Goal: Task Accomplishment & Management: Complete application form

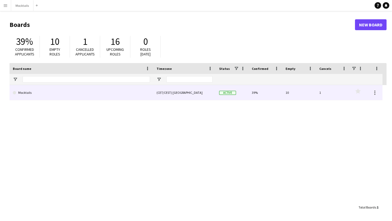
click at [152, 97] on div "Mocktails" at bounding box center [82, 92] width 144 height 15
click at [115, 89] on link "Mocktails" at bounding box center [81, 92] width 137 height 15
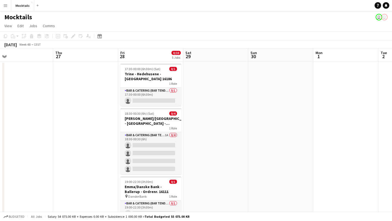
scroll to position [0, 268]
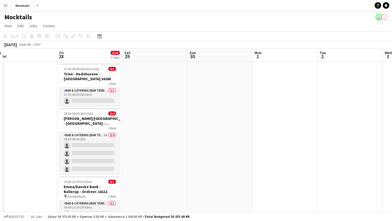
click at [152, 97] on app-date-cell at bounding box center [154, 200] width 65 height 276
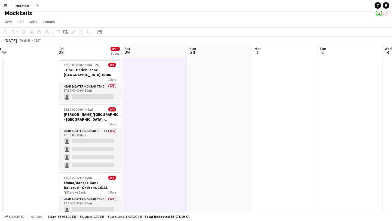
scroll to position [0, 0]
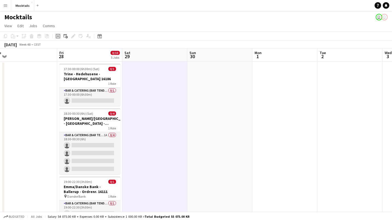
click at [58, 36] on icon at bounding box center [58, 36] width 2 height 2
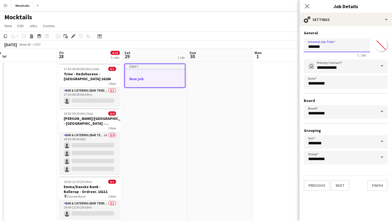
drag, startPoint x: 335, startPoint y: 49, endPoint x: 273, endPoint y: 51, distance: 62.1
click at [274, 51] on body "Menu Boards Boards Boards All jobs Status Workforce Workforce My Workforce Recr…" at bounding box center [196, 186] width 392 height 372
type input "*"
paste input "******"
type input "**********"
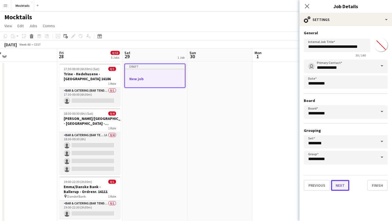
click at [344, 187] on button "Next" at bounding box center [340, 185] width 18 height 11
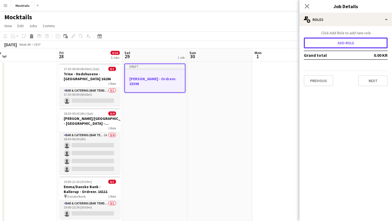
click at [342, 45] on button "Add role" at bounding box center [346, 43] width 84 height 11
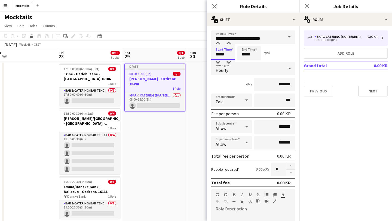
drag, startPoint x: 228, startPoint y: 54, endPoint x: 188, endPoint y: 53, distance: 40.0
click at [188, 54] on body "Menu Boards Boards Boards All jobs Status Workforce Workforce My Workforce Recr…" at bounding box center [196, 186] width 392 height 372
click at [225, 56] on input "*****" at bounding box center [223, 53] width 24 height 14
type input "*****"
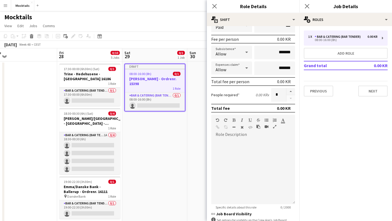
scroll to position [86, 0]
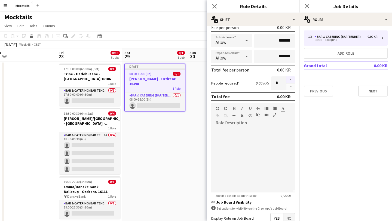
click at [291, 82] on button "button" at bounding box center [290, 80] width 9 height 7
type input "*"
click at [247, 134] on div at bounding box center [253, 159] width 84 height 65
paste div
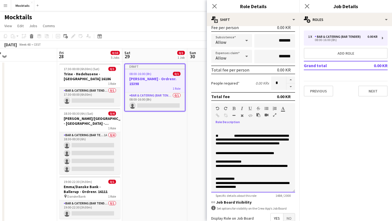
scroll to position [0, 0]
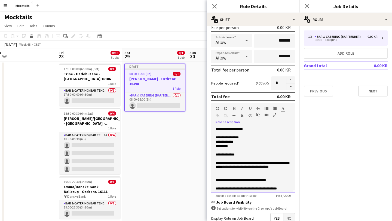
click at [248, 137] on p "**********" at bounding box center [253, 138] width 75 height 4
click at [250, 143] on p "**********" at bounding box center [253, 142] width 75 height 4
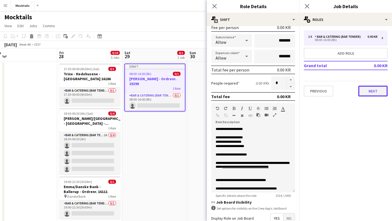
click at [363, 91] on button "Next" at bounding box center [372, 91] width 29 height 11
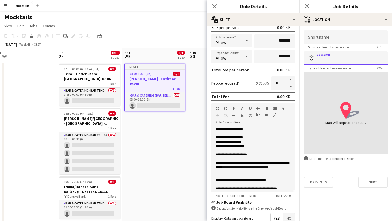
click at [335, 60] on input "Location" at bounding box center [346, 58] width 84 height 14
paste input "**********"
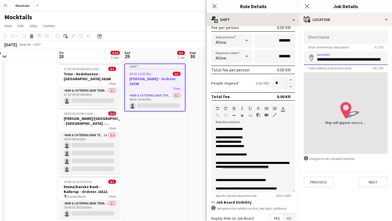
scroll to position [0, 7]
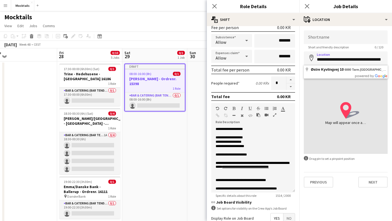
type input "**********"
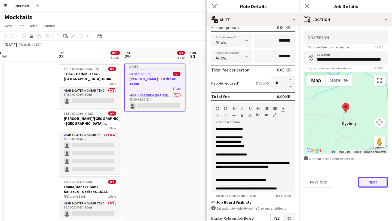
click at [365, 185] on button "Next" at bounding box center [372, 182] width 29 height 11
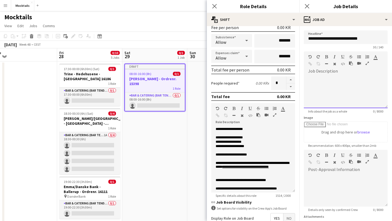
click at [324, 77] on div at bounding box center [346, 92] width 84 height 33
click at [326, 173] on div at bounding box center [346, 188] width 84 height 36
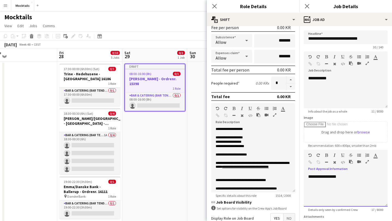
scroll to position [48, 0]
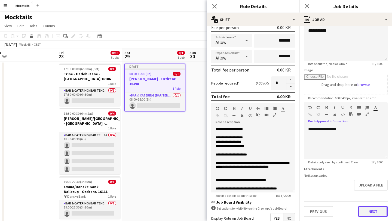
click at [370, 211] on button "Next" at bounding box center [372, 211] width 29 height 11
type input "*******"
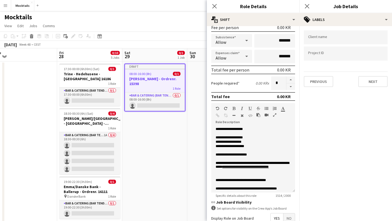
scroll to position [0, 0]
click at [369, 84] on button "Next" at bounding box center [372, 81] width 29 height 11
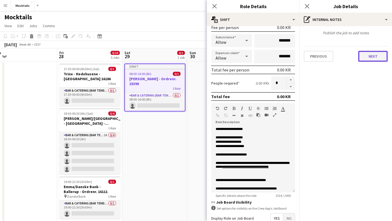
click at [363, 53] on button "Next" at bounding box center [372, 56] width 29 height 11
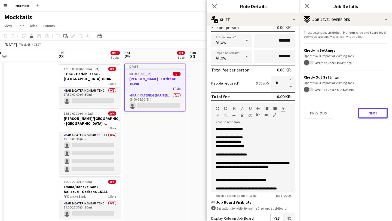
click at [362, 114] on button "Next" at bounding box center [372, 113] width 29 height 11
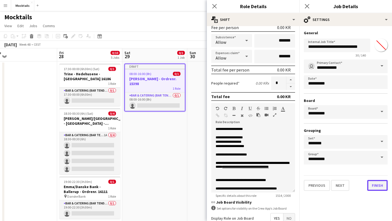
click at [378, 186] on button "Finish" at bounding box center [377, 185] width 20 height 11
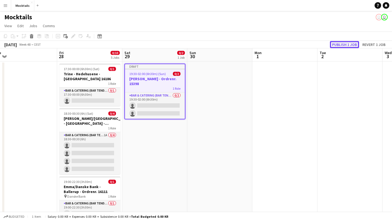
click at [341, 45] on button "Publish 1 job" at bounding box center [344, 44] width 29 height 7
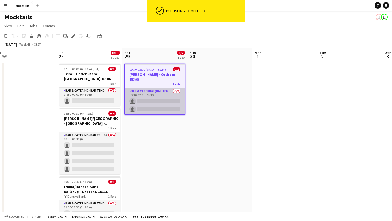
click at [159, 97] on app-card-role "Bar & Catering (Bar Tender) 0/2 19:30-02:00 (6h30m) single-neutral-actions sing…" at bounding box center [155, 101] width 60 height 26
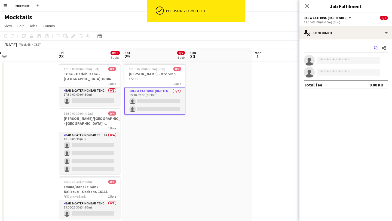
click at [375, 49] on icon "Start chat" at bounding box center [376, 48] width 4 height 4
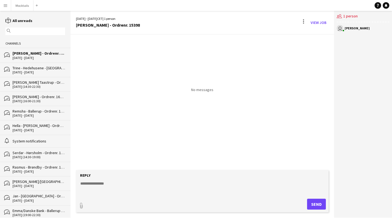
click at [100, 184] on textarea at bounding box center [203, 188] width 247 height 14
type textarea "*********"
click at [318, 201] on button "Send" at bounding box center [316, 204] width 19 height 11
click at [319, 22] on link "View Job" at bounding box center [318, 22] width 20 height 9
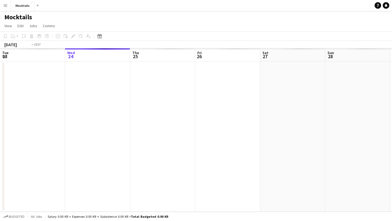
scroll to position [0, 187]
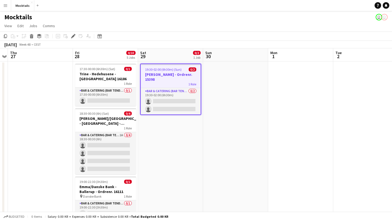
click at [237, 25] on app-page-menu "View Day view expanded Day view collapsed Month view Date picker Jump to [DATE]…" at bounding box center [196, 26] width 392 height 10
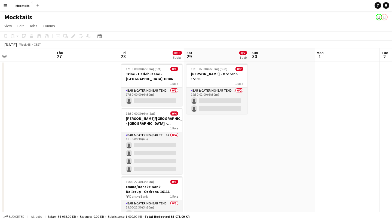
scroll to position [0, 142]
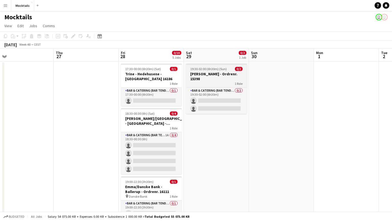
click at [231, 72] on h3 "[PERSON_NAME] - Ordrenr. 15398" at bounding box center [216, 77] width 61 height 10
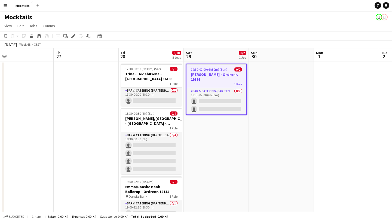
click at [241, 16] on div "Mocktails user user" at bounding box center [196, 16] width 392 height 10
